Goal: Book appointment/travel/reservation

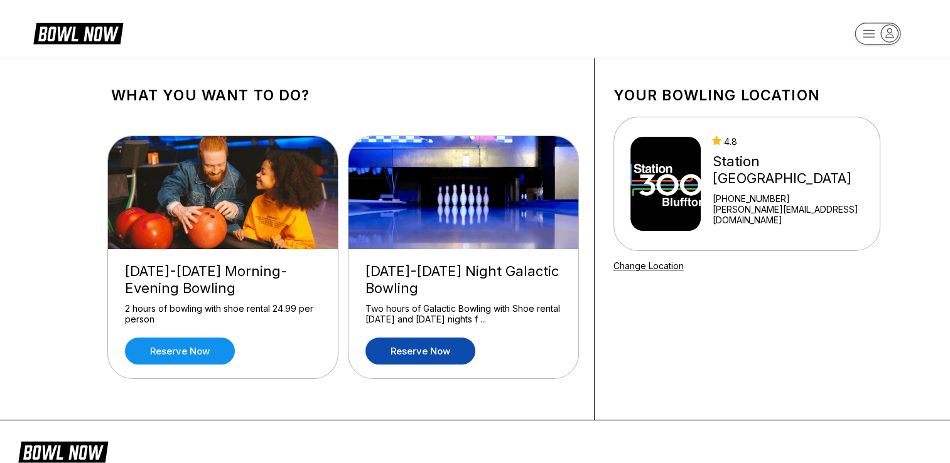
click at [412, 353] on link "Reserve now" at bounding box center [420, 351] width 110 height 27
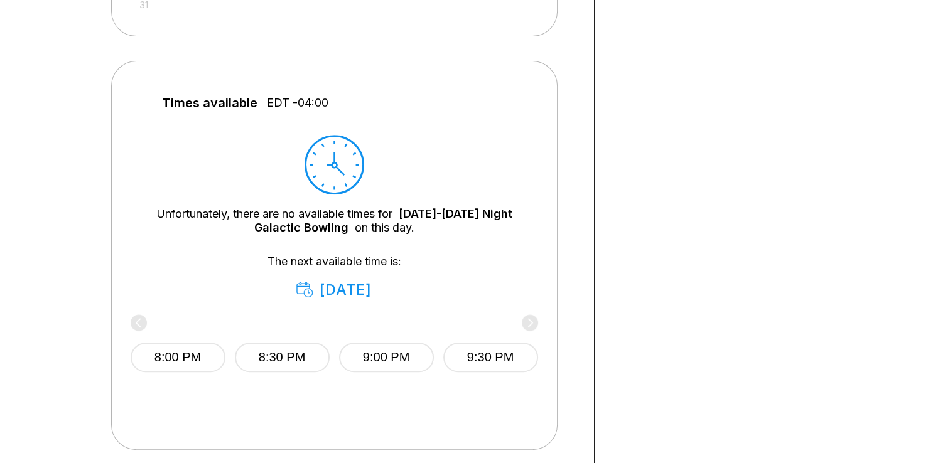
scroll to position [500, 0]
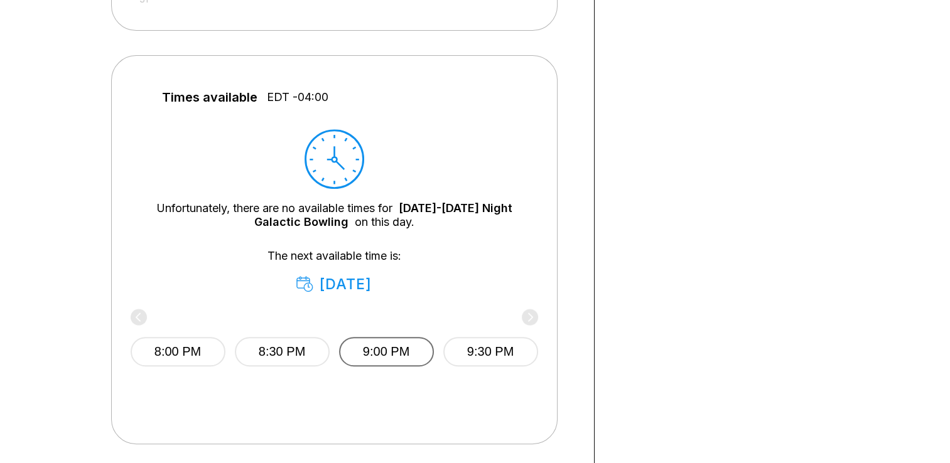
click at [385, 357] on button "9:00 PM" at bounding box center [386, 352] width 95 height 30
click at [527, 318] on div "8:00 PM 8:30 PM 9:00 PM 9:30 PM" at bounding box center [334, 349] width 407 height 75
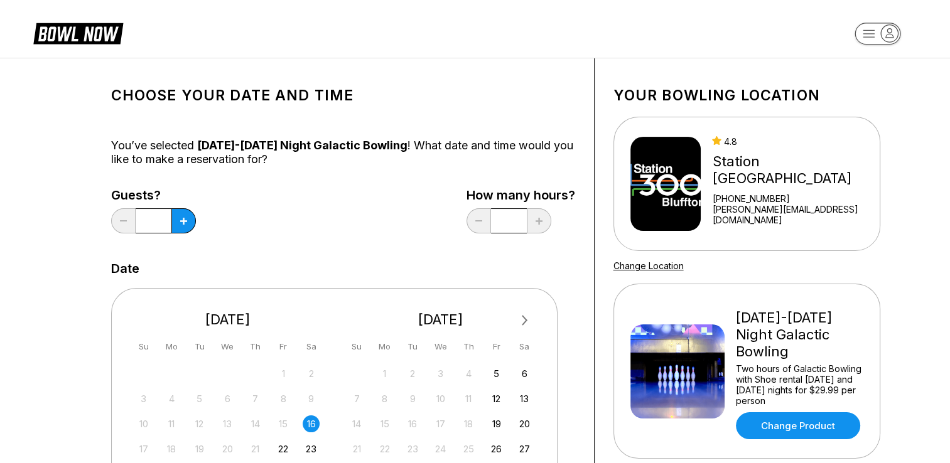
scroll to position [0, 0]
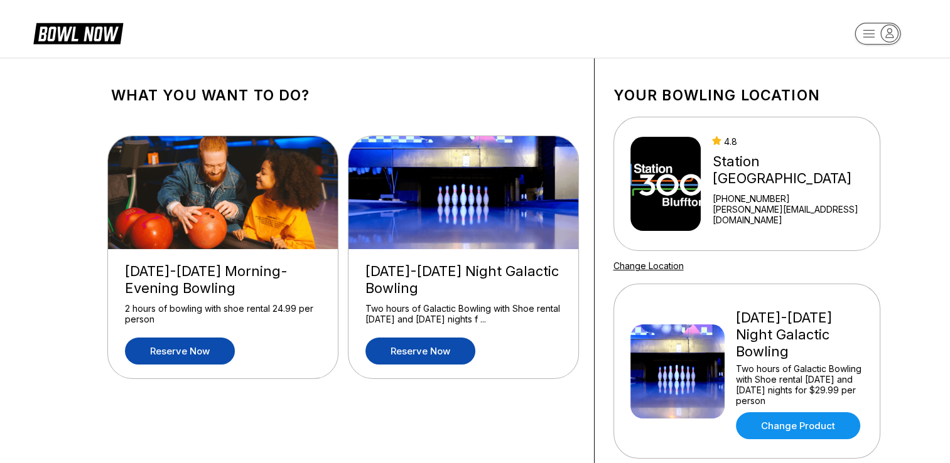
click at [209, 355] on link "Reserve now" at bounding box center [180, 351] width 110 height 27
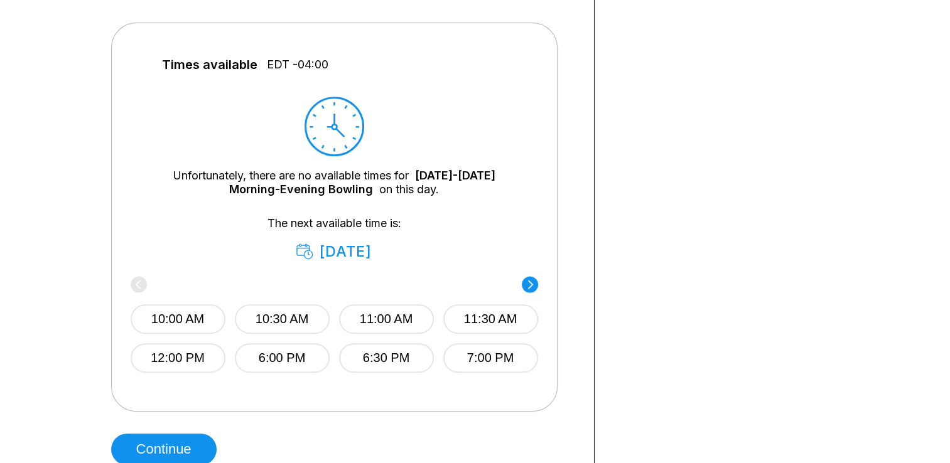
scroll to position [534, 0]
click at [525, 284] on circle at bounding box center [530, 283] width 16 height 16
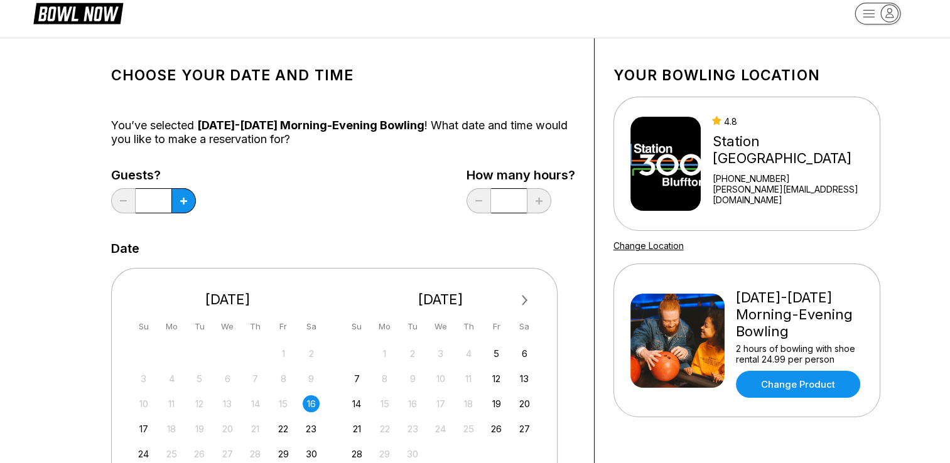
scroll to position [0, 0]
